Goal: Entertainment & Leisure: Consume media (video, audio)

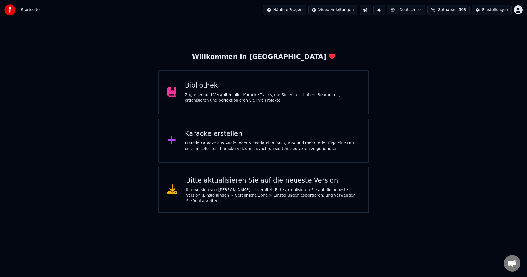
click at [208, 94] on div "Zugreifen und Verwalten aller Karaoke-Tracks, die Sie erstellt haben. Bearbeite…" at bounding box center [272, 97] width 175 height 11
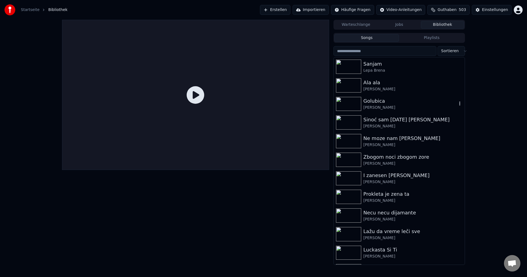
click at [346, 106] on img at bounding box center [348, 104] width 25 height 14
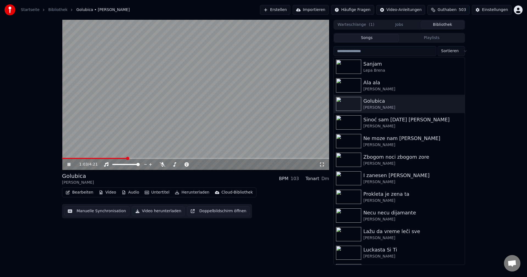
click at [72, 158] on span at bounding box center [94, 158] width 65 height 1
click at [162, 164] on icon at bounding box center [162, 164] width 5 height 4
click at [65, 159] on span at bounding box center [134, 158] width 145 height 1
click at [163, 164] on icon at bounding box center [162, 164] width 3 height 4
click at [65, 158] on span at bounding box center [63, 158] width 3 height 1
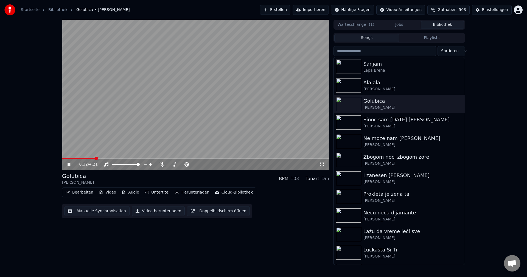
click at [70, 158] on span at bounding box center [78, 158] width 33 height 1
click at [72, 159] on div "0:25 / 4:21" at bounding box center [195, 164] width 267 height 11
click at [72, 158] on span at bounding box center [75, 158] width 27 height 1
click at [70, 159] on div "0:13 / 4:21" at bounding box center [195, 164] width 267 height 11
click at [70, 159] on span at bounding box center [69, 158] width 15 height 1
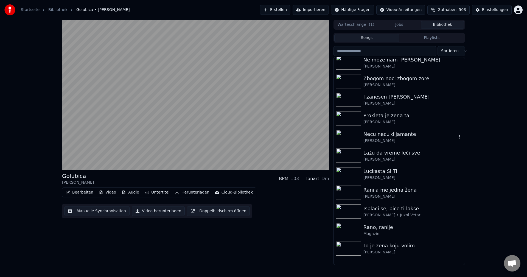
scroll to position [82, 0]
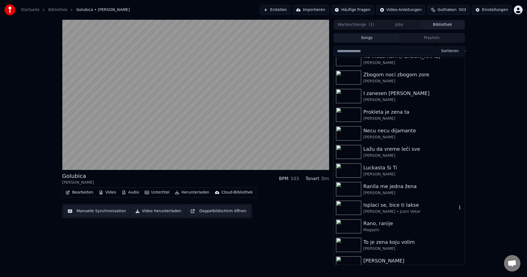
click at [355, 209] on img at bounding box center [348, 208] width 25 height 14
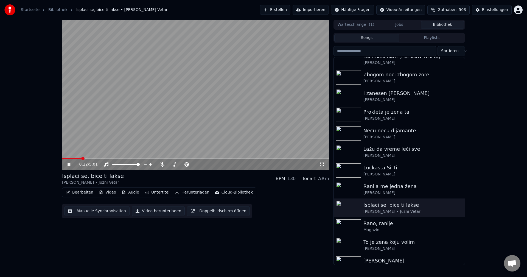
click at [82, 158] on span at bounding box center [71, 158] width 19 height 1
click at [72, 158] on span at bounding box center [109, 158] width 94 height 1
click at [88, 159] on span at bounding box center [195, 158] width 267 height 1
click at [83, 158] on span at bounding box center [76, 158] width 28 height 1
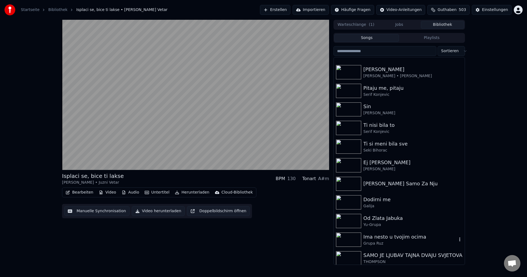
scroll to position [302, 0]
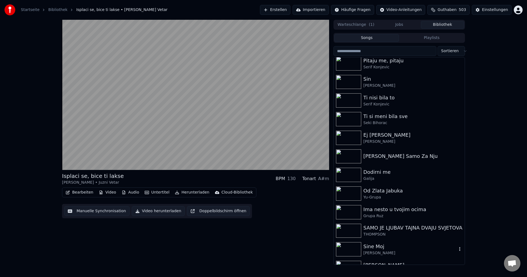
click at [350, 249] on img at bounding box center [348, 249] width 25 height 14
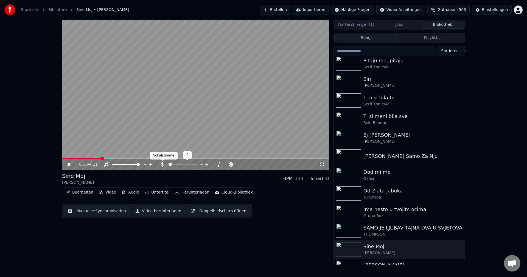
click at [162, 164] on icon at bounding box center [162, 164] width 5 height 4
click at [79, 158] on span at bounding box center [70, 158] width 17 height 1
click at [64, 158] on span at bounding box center [141, 158] width 158 height 1
click at [163, 164] on icon at bounding box center [162, 164] width 3 height 4
click at [70, 158] on span at bounding box center [66, 158] width 9 height 1
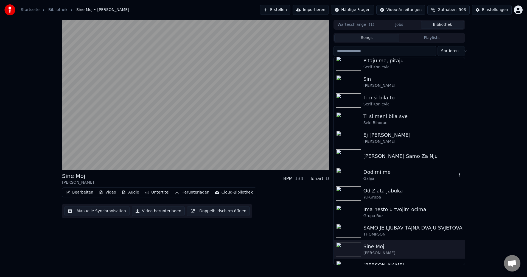
click at [351, 175] on img at bounding box center [348, 175] width 25 height 14
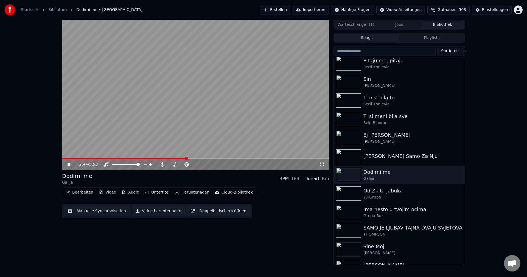
click at [67, 159] on span at bounding box center [124, 158] width 124 height 1
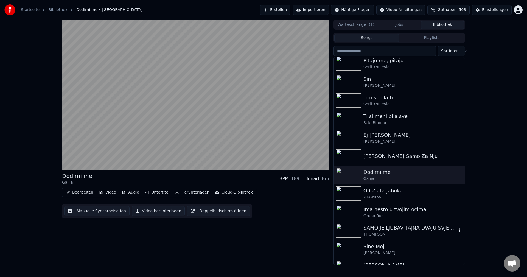
click at [348, 230] on img at bounding box center [348, 231] width 25 height 14
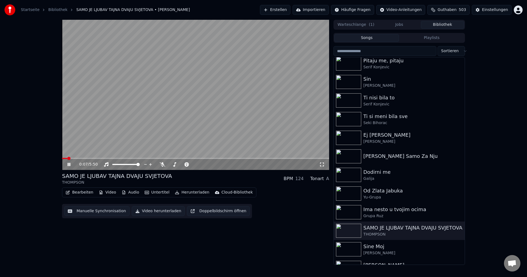
click at [67, 158] on span at bounding box center [64, 158] width 5 height 1
click at [66, 158] on span at bounding box center [92, 158] width 60 height 1
click at [64, 159] on span at bounding box center [63, 158] width 2 height 1
click at [65, 158] on span at bounding box center [76, 158] width 28 height 1
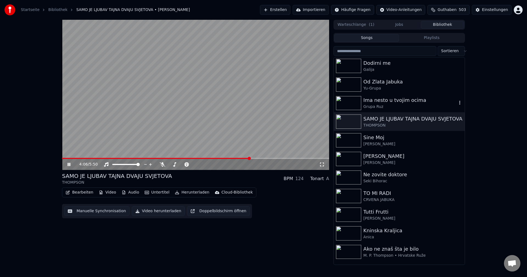
scroll to position [412, 0]
click at [65, 159] on span at bounding box center [159, 158] width 194 height 1
click at [216, 104] on video at bounding box center [195, 95] width 267 height 150
